Goal: Find specific page/section: Find specific page/section

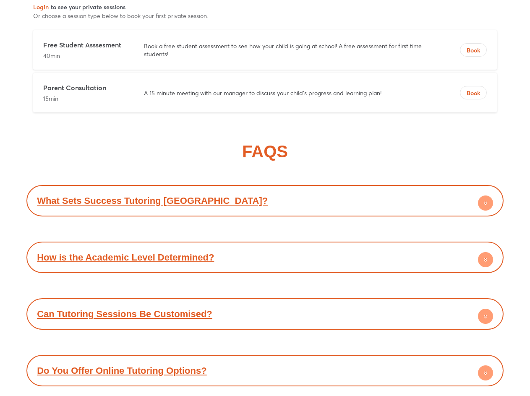
scroll to position [3189, 0]
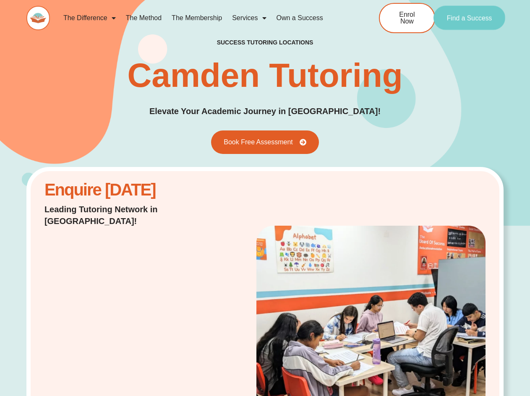
click at [464, 17] on span "Find a Success" at bounding box center [469, 18] width 45 height 7
click at [474, 14] on link "Find a Success" at bounding box center [470, 18] width 72 height 24
click at [475, 18] on span "Find a Success" at bounding box center [469, 18] width 45 height 7
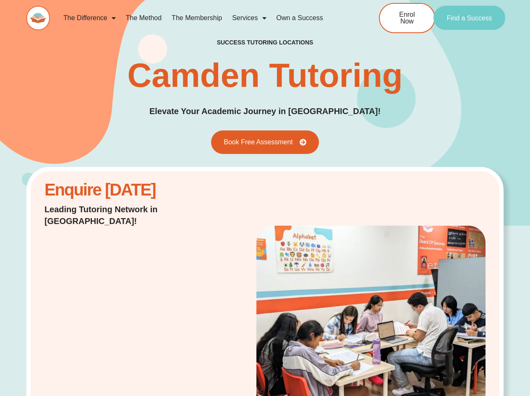
click at [475, 18] on span "Find a Success" at bounding box center [469, 18] width 45 height 7
click at [250, 13] on link "Services" at bounding box center [249, 17] width 44 height 19
click at [260, 13] on span "Menu" at bounding box center [262, 17] width 8 height 15
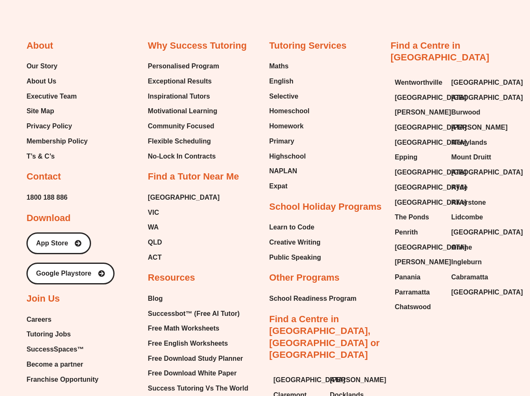
scroll to position [3307, 0]
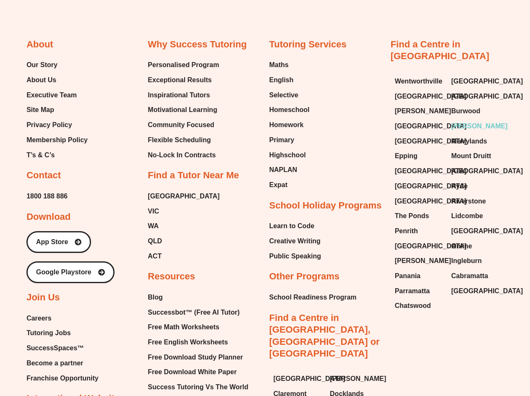
click at [471, 120] on span "[PERSON_NAME]" at bounding box center [479, 126] width 56 height 13
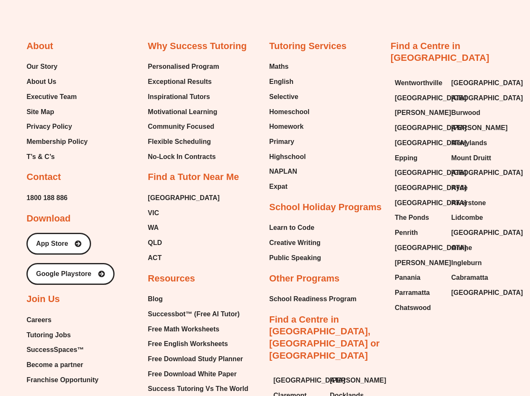
scroll to position [3781, 0]
